Goal: Navigation & Orientation: Find specific page/section

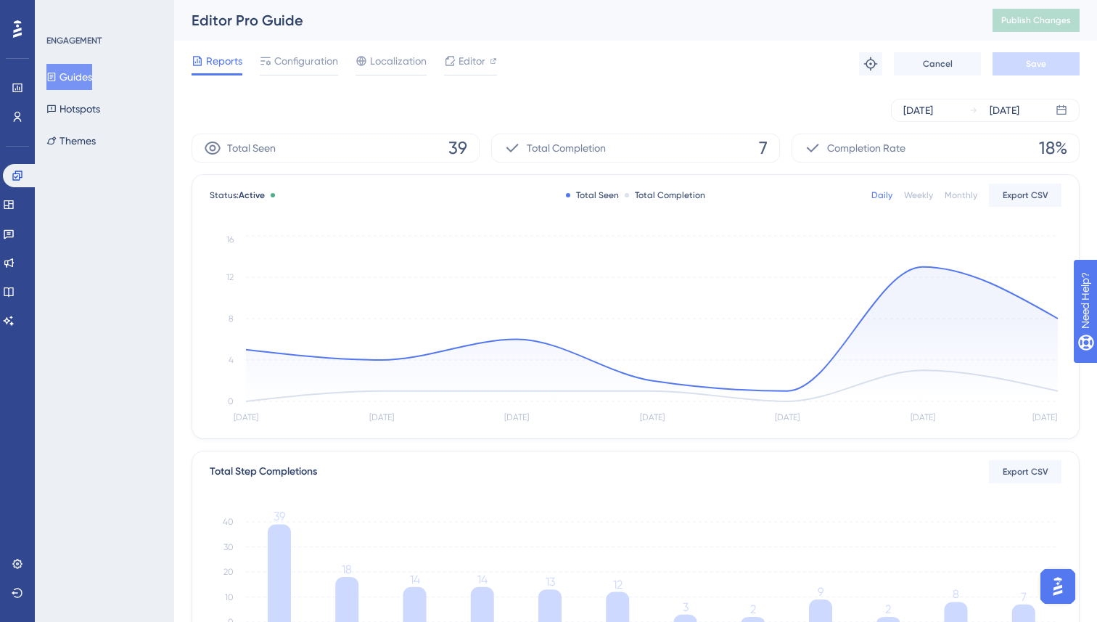
click at [72, 82] on button "Guides" at bounding box center [69, 77] width 46 height 26
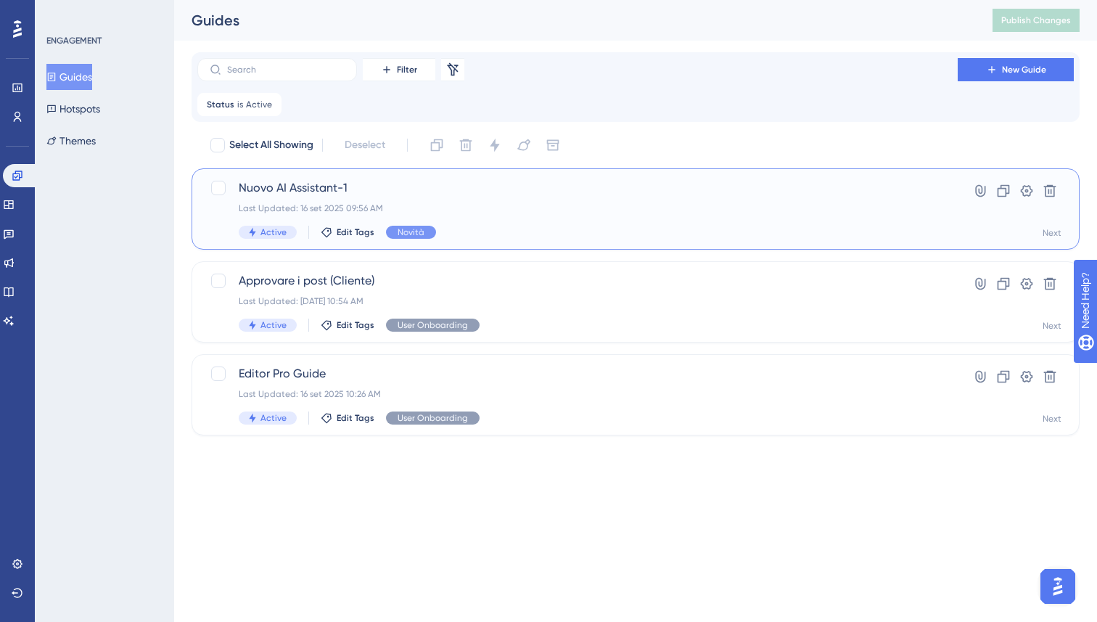
click at [568, 208] on div "Last Updated: 16 set 2025 09:56 AM" at bounding box center [578, 208] width 678 height 12
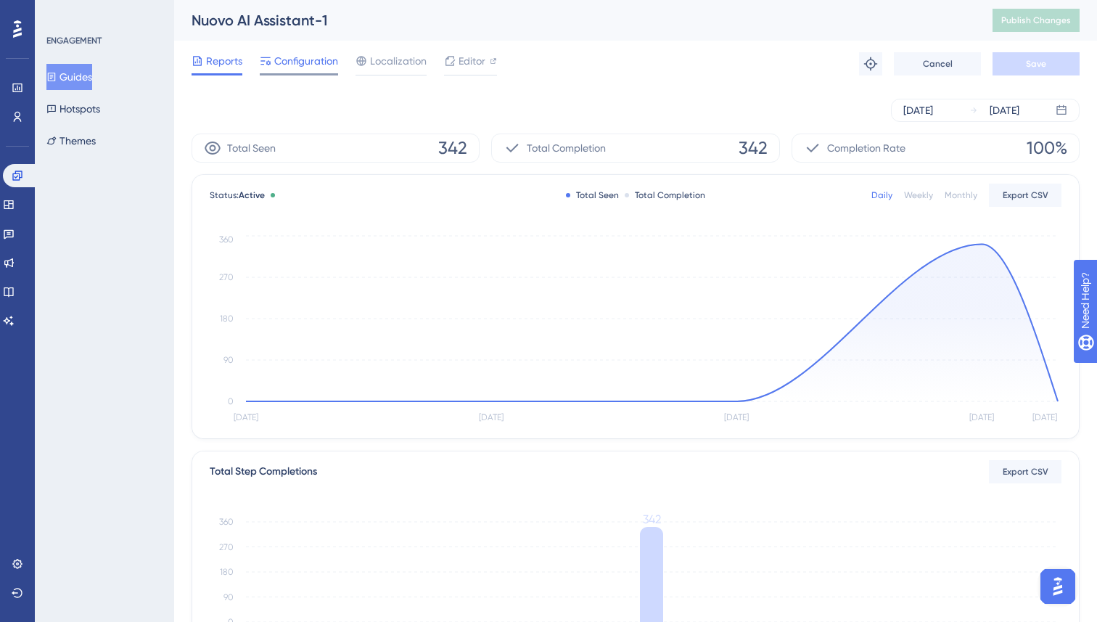
click at [322, 60] on span "Configuration" at bounding box center [306, 60] width 64 height 17
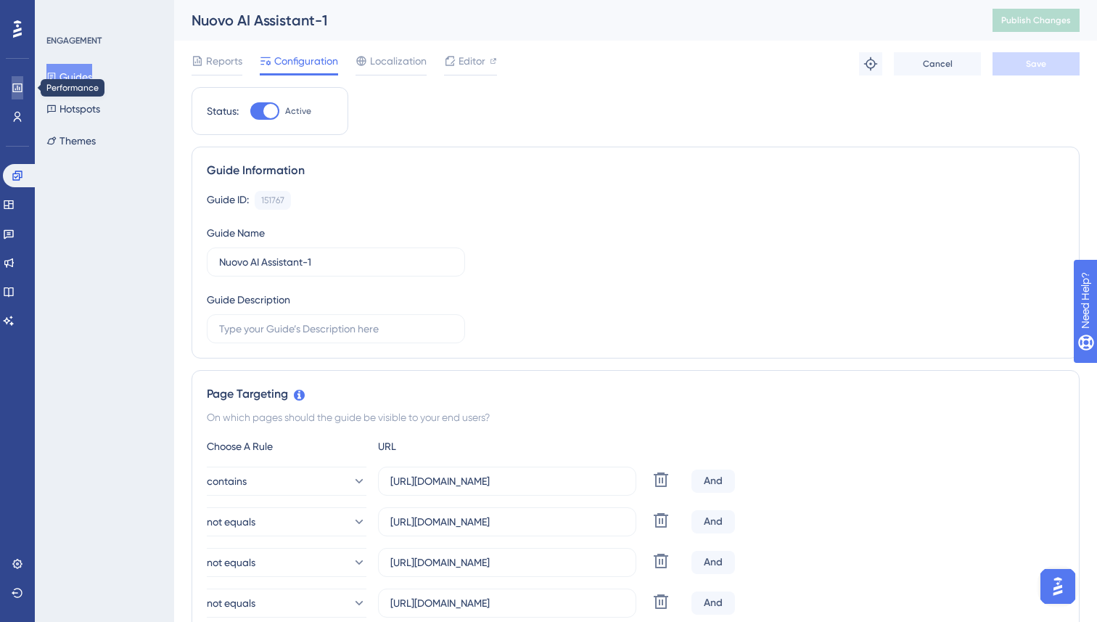
click at [23, 88] on link at bounding box center [18, 87] width 12 height 23
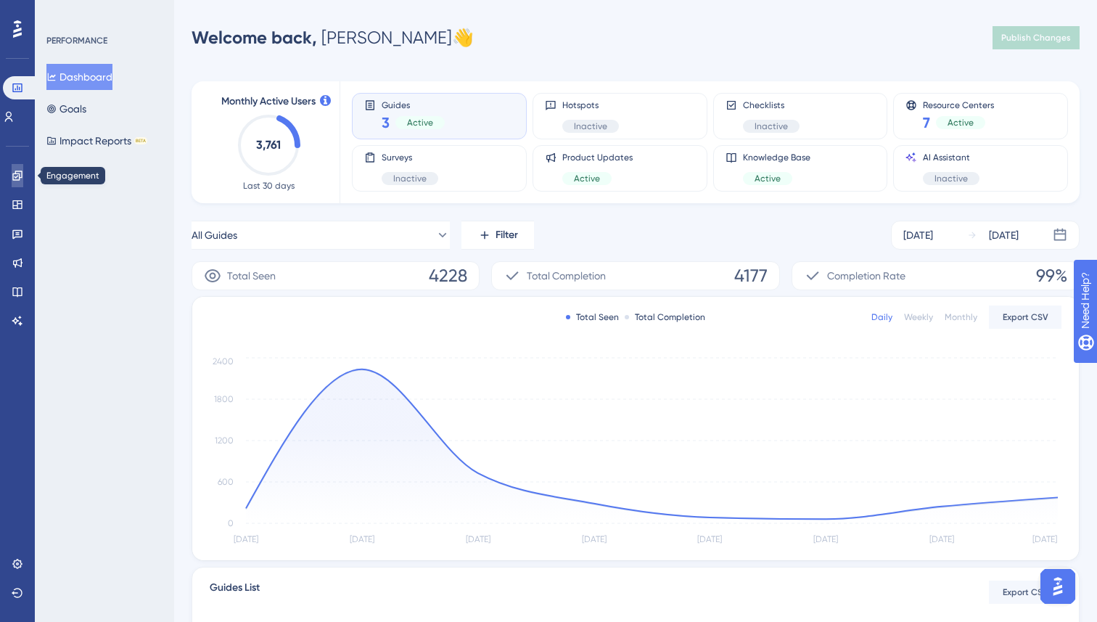
click at [18, 176] on icon at bounding box center [18, 176] width 12 height 12
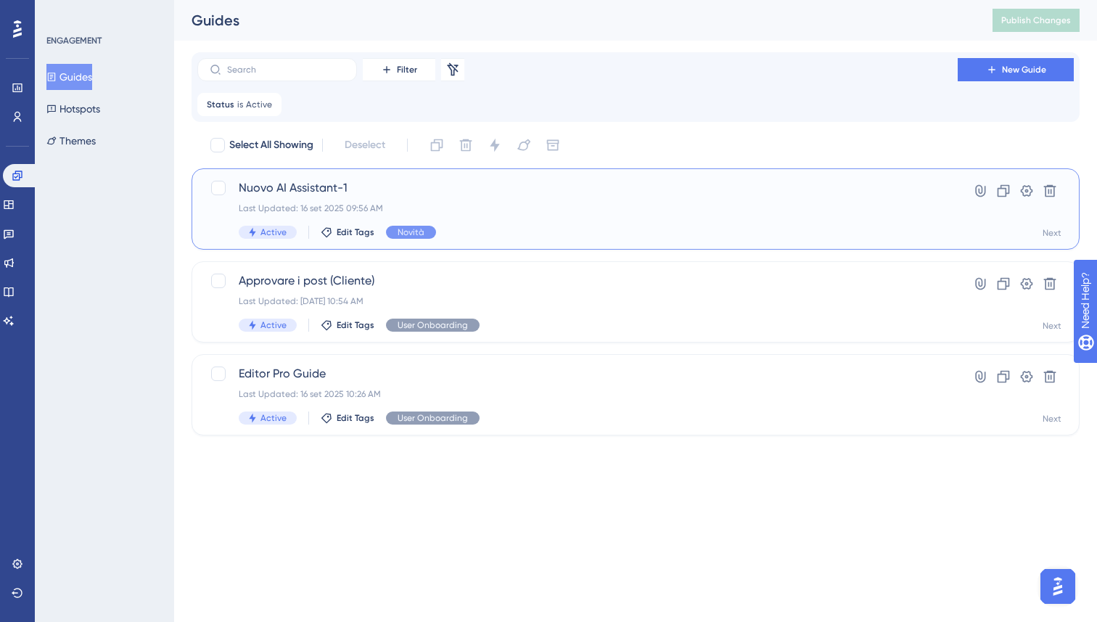
click at [298, 190] on span "Nuovo AI Assistant-1" at bounding box center [578, 187] width 678 height 17
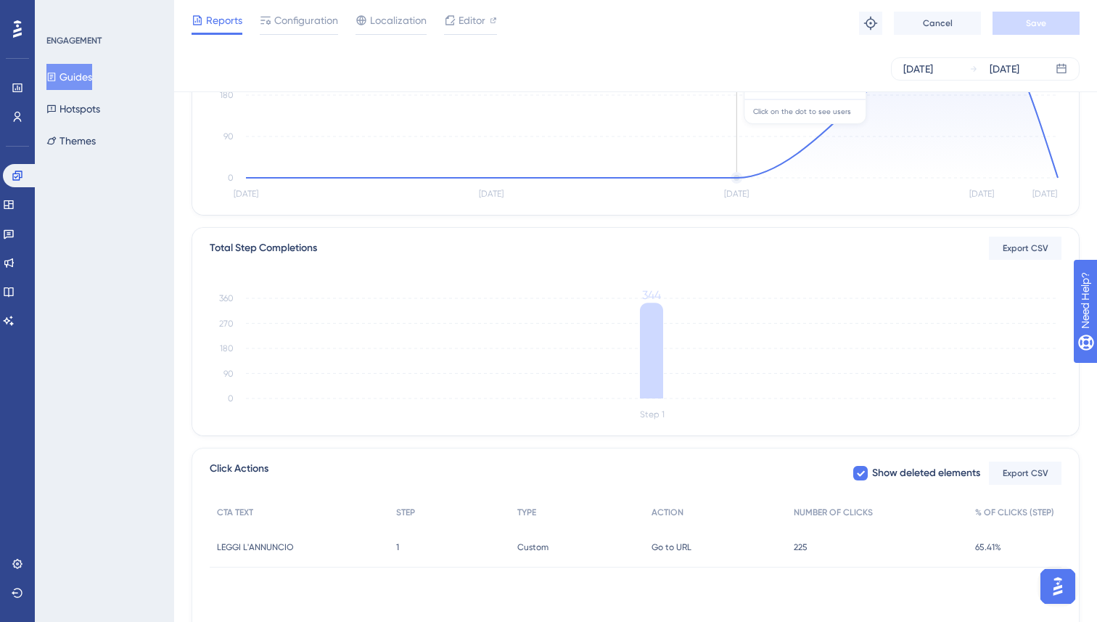
scroll to position [221, 0]
